Goal: Find specific page/section: Find specific page/section

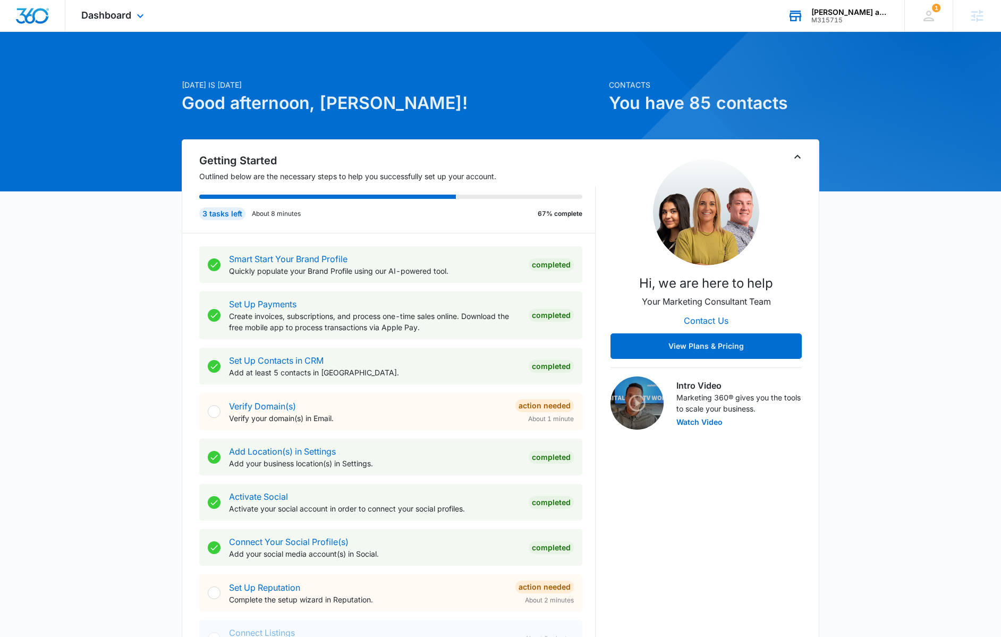
click at [845, 25] on div "[PERSON_NAME] and Sons Landscaping M315715 Your Accounts View All" at bounding box center [838, 15] width 133 height 31
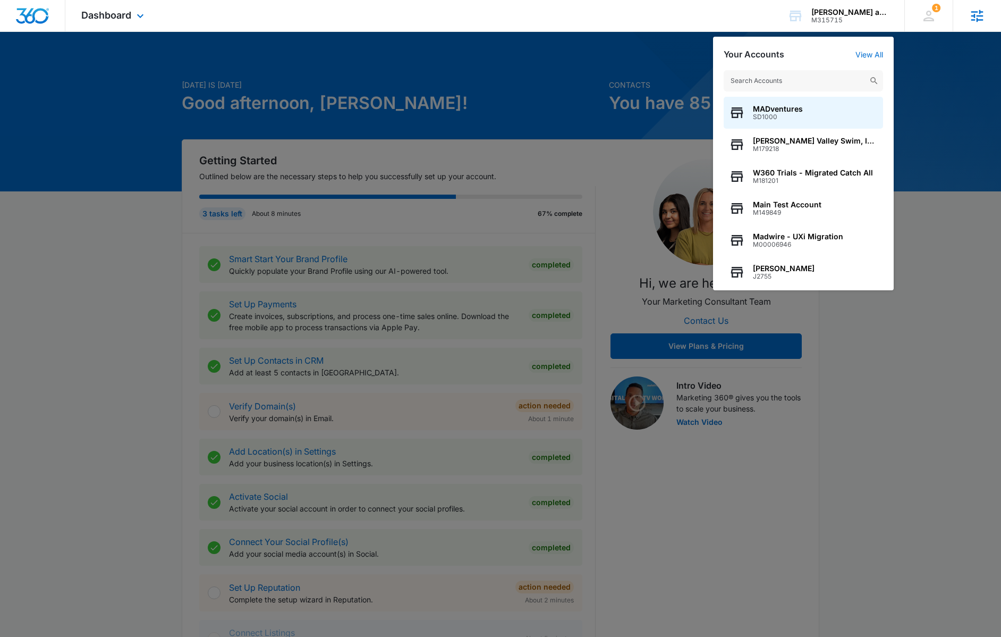
click at [976, 17] on icon at bounding box center [977, 16] width 16 height 16
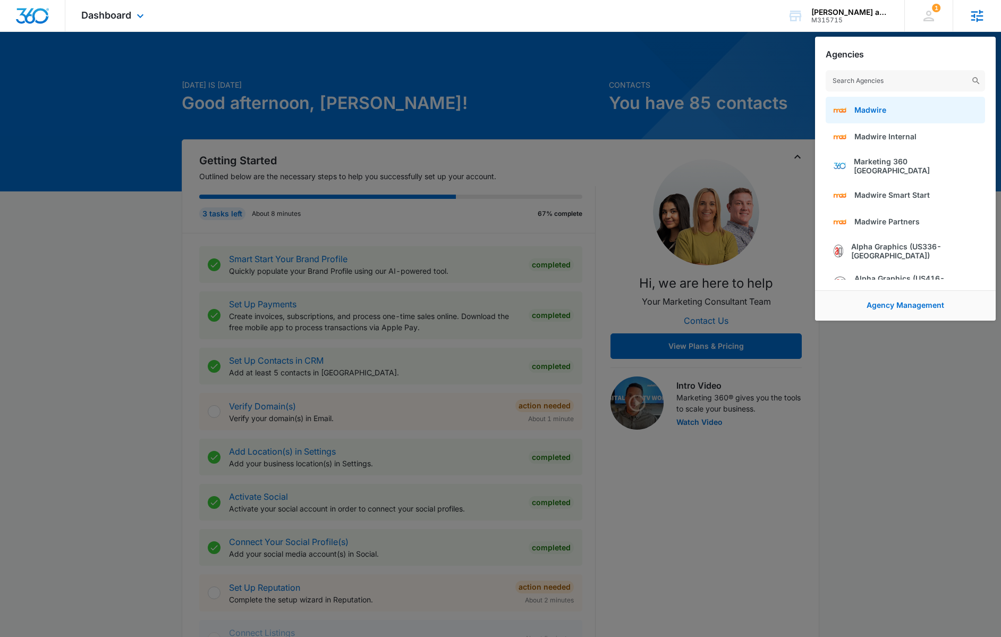
click at [920, 110] on link "Madwire" at bounding box center [905, 110] width 159 height 27
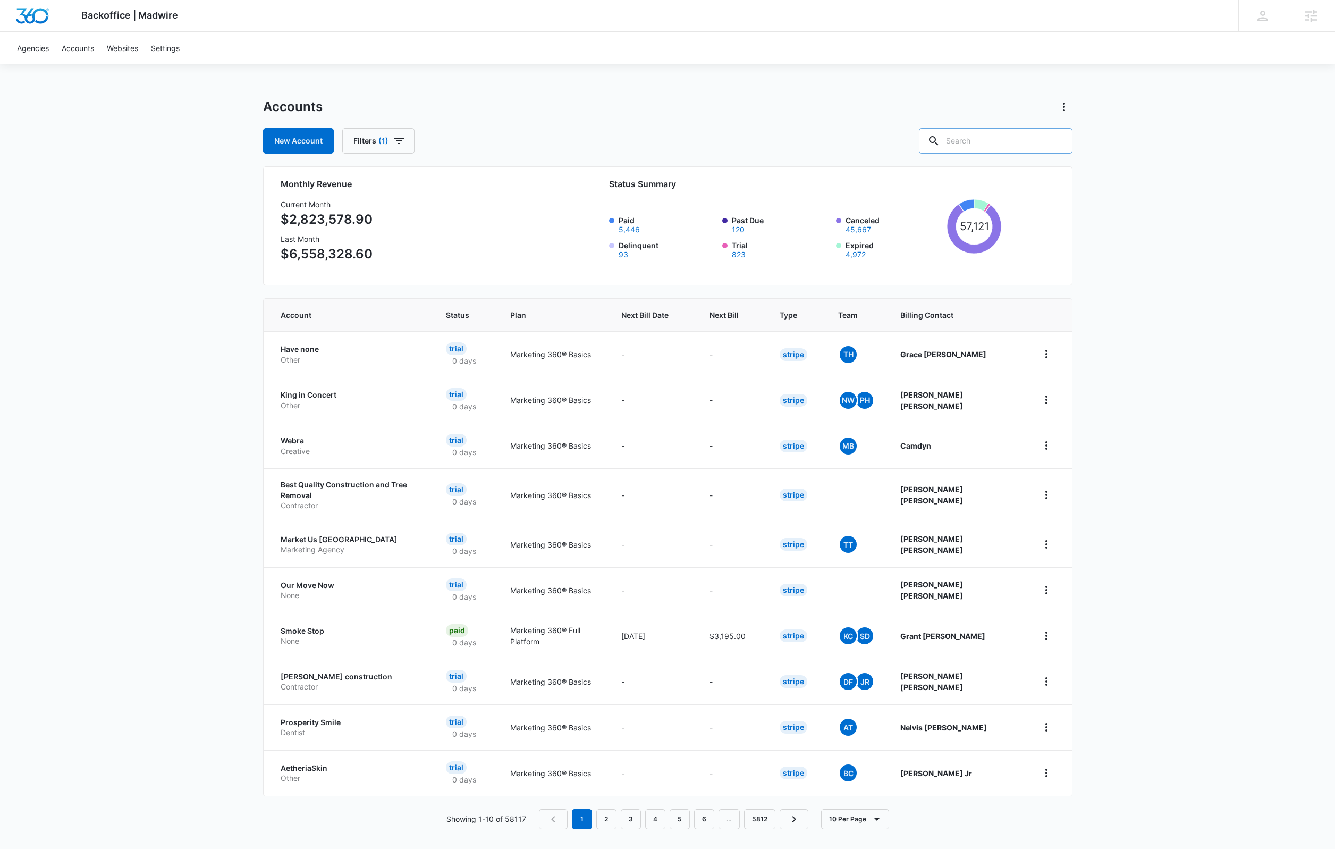
click at [1018, 144] on input "text" at bounding box center [996, 141] width 154 height 26
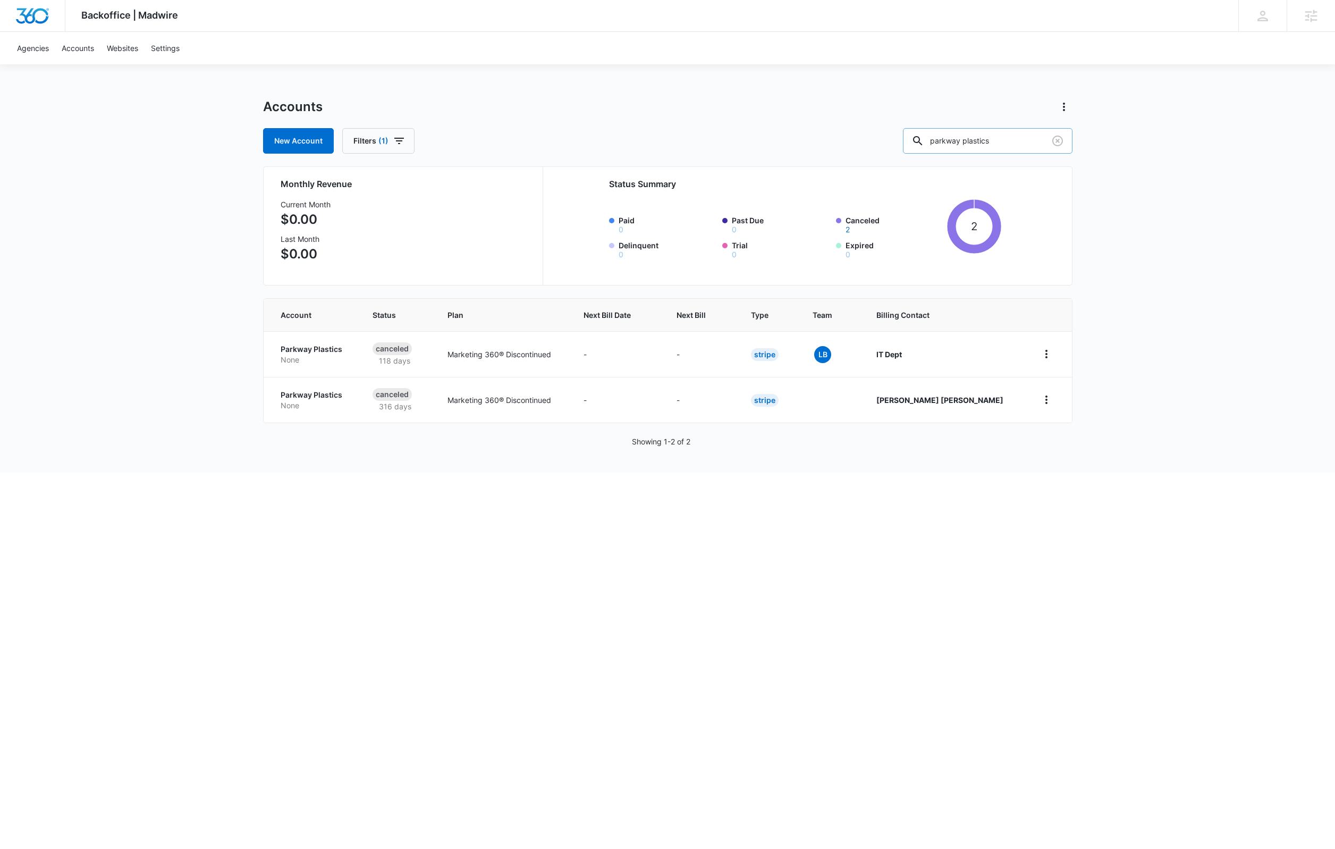
click at [990, 146] on input "parkway plastics" at bounding box center [988, 141] width 170 height 26
paste input "M3873"
type input "M3873"
